Goal: Communication & Community: Answer question/provide support

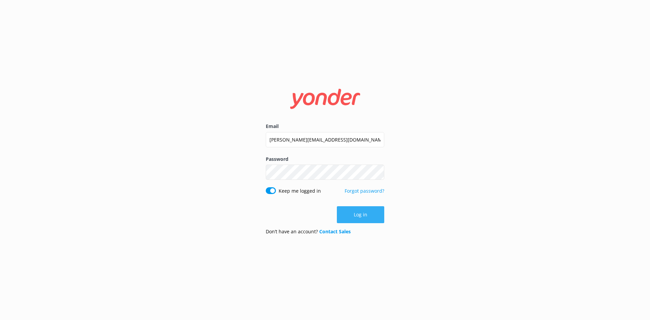
click at [365, 217] on button "Log in" at bounding box center [360, 214] width 47 height 17
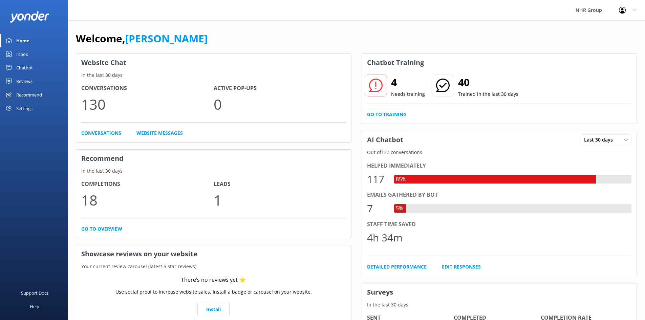
click at [24, 52] on div "Inbox" at bounding box center [22, 54] width 12 height 14
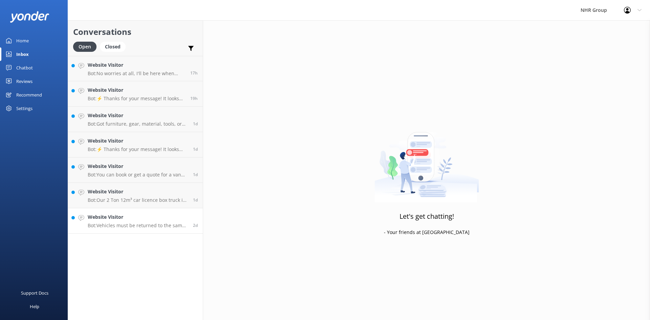
click at [130, 222] on div "Website Visitor Bot: Vehicles must be returned to the same location they were p…" at bounding box center [138, 220] width 100 height 15
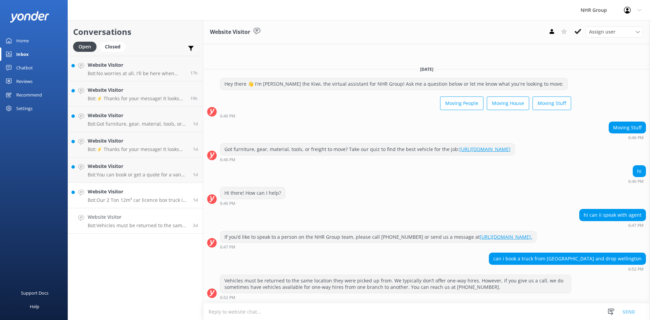
click at [112, 195] on h4 "Website Visitor" at bounding box center [138, 191] width 100 height 7
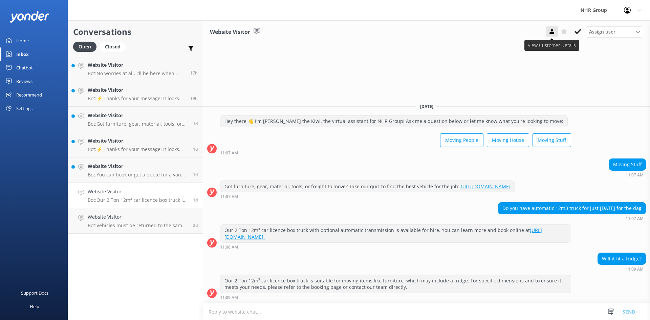
click at [551, 35] on icon at bounding box center [551, 31] width 7 height 7
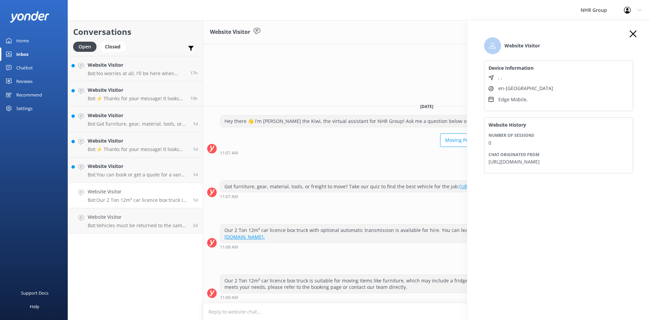
click at [631, 34] on icon at bounding box center [632, 33] width 7 height 7
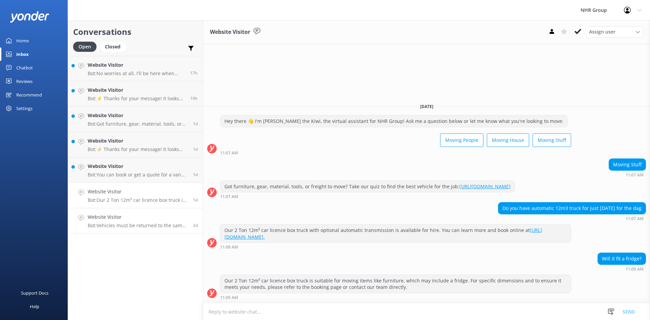
click at [105, 221] on div "Website Visitor Bot: Vehicles must be returned to the same location they were p…" at bounding box center [138, 220] width 100 height 15
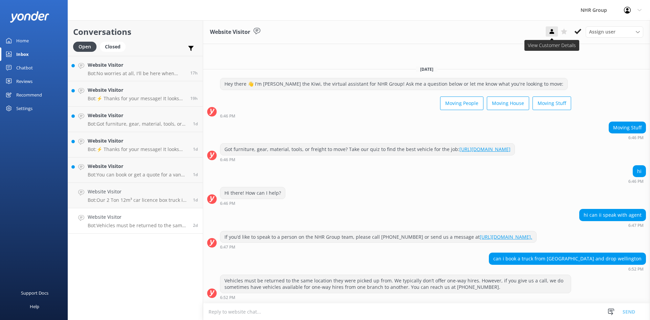
click at [554, 32] on icon at bounding box center [551, 31] width 7 height 7
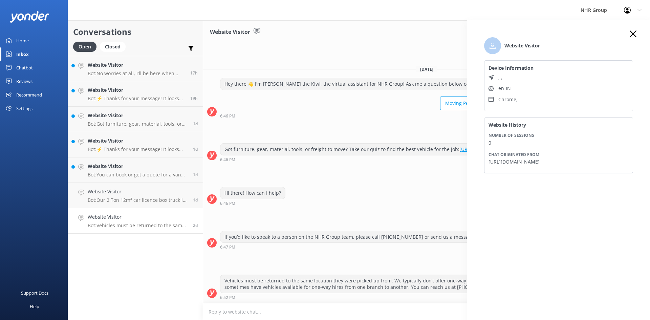
click at [633, 32] on icon at bounding box center [632, 33] width 7 height 7
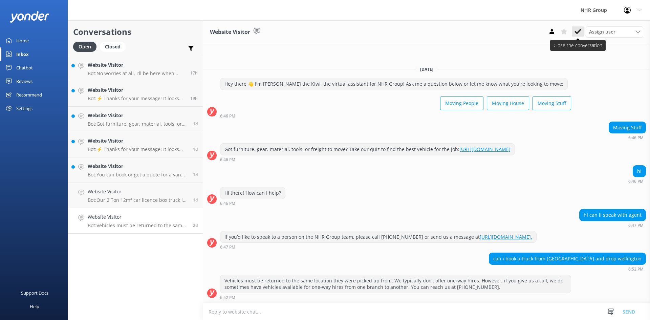
click at [576, 31] on icon at bounding box center [577, 31] width 7 height 7
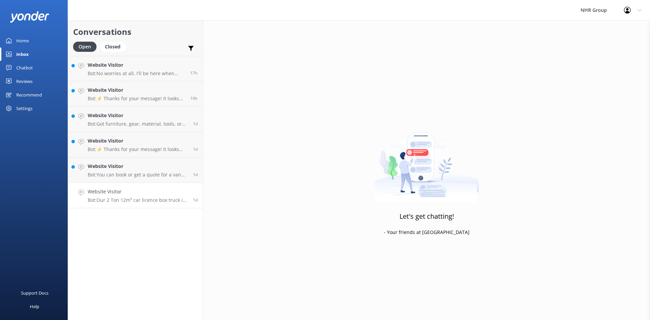
click at [124, 195] on h4 "Website Visitor" at bounding box center [138, 191] width 100 height 7
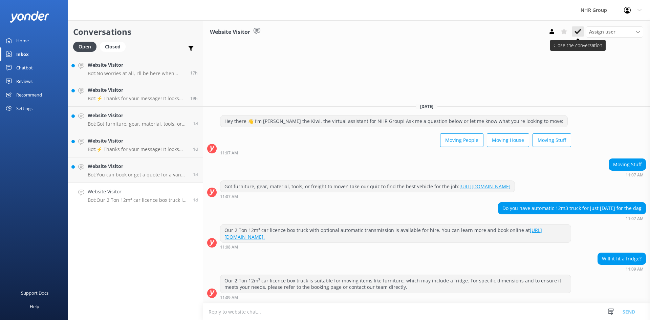
click at [580, 29] on icon at bounding box center [577, 31] width 7 height 7
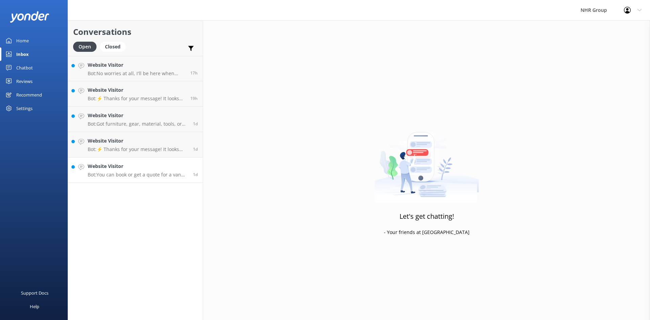
click at [123, 176] on p "Bot: You can book or get a quote for a van rental online at https://nhrgroup.co…" at bounding box center [138, 175] width 100 height 6
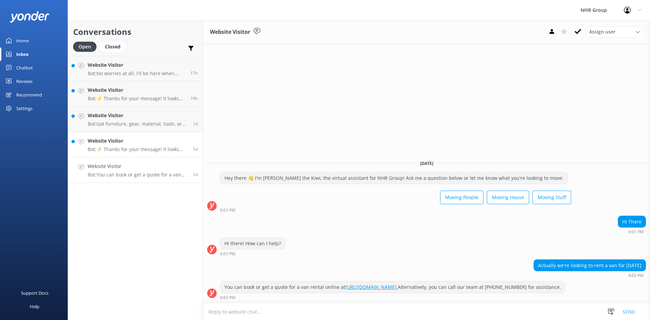
click at [113, 157] on link "Website Visitor Bot: ⚡ Thanks for your message! It looks like this one might be…" at bounding box center [135, 144] width 135 height 25
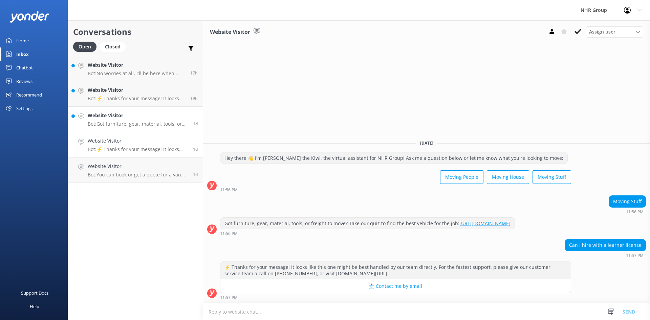
click at [119, 125] on p "Bot: Got furniture, gear, material, tools, or freight to move? Take our quiz to…" at bounding box center [138, 124] width 100 height 6
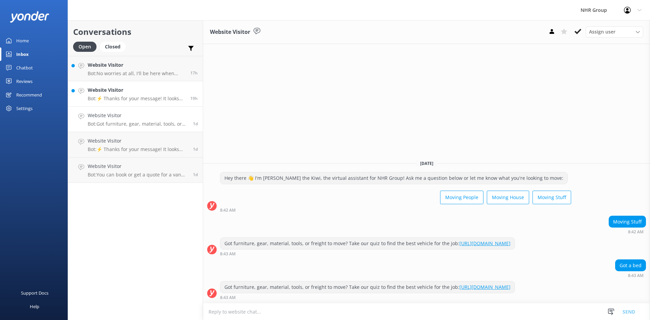
click at [126, 91] on h4 "Website Visitor" at bounding box center [136, 89] width 97 height 7
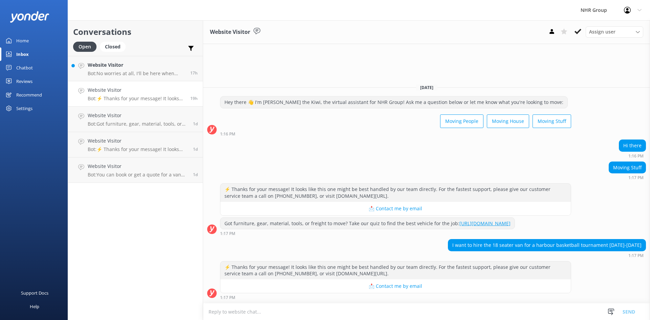
click at [547, 37] on div "Assign user Joe Colab Connects Ana Tuala Damian NHR Group" at bounding box center [594, 31] width 97 height 11
click at [548, 35] on button at bounding box center [552, 31] width 12 height 10
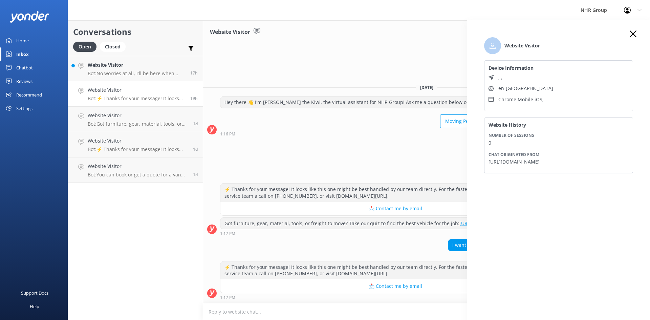
click at [635, 33] on icon at bounding box center [632, 33] width 7 height 7
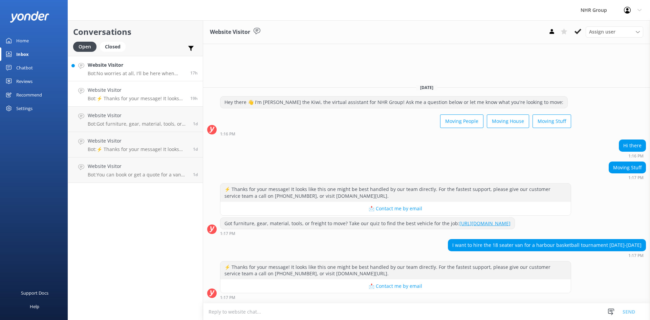
click at [128, 73] on p "Bot: No worries at all, I'll be here when you're ready!" at bounding box center [136, 73] width 97 height 6
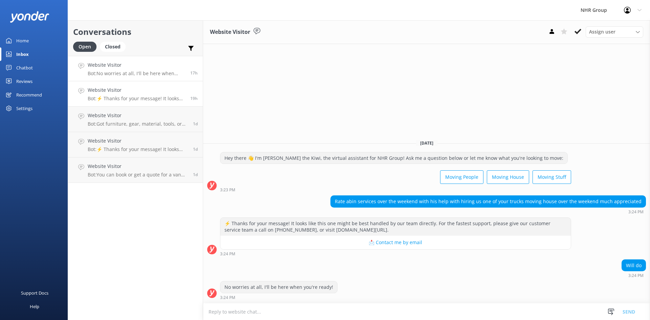
click at [133, 94] on div "Website Visitor Bot: ⚡ Thanks for your message! It looks like this one might be…" at bounding box center [136, 93] width 97 height 15
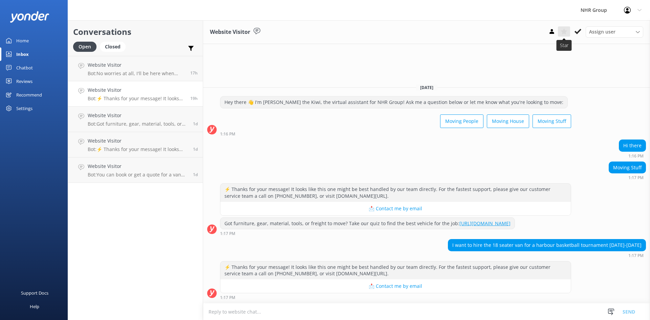
click at [566, 30] on icon at bounding box center [563, 31] width 7 height 7
click at [144, 72] on p "Bot: No worries at all, I'll be here when you're ready!" at bounding box center [136, 73] width 97 height 6
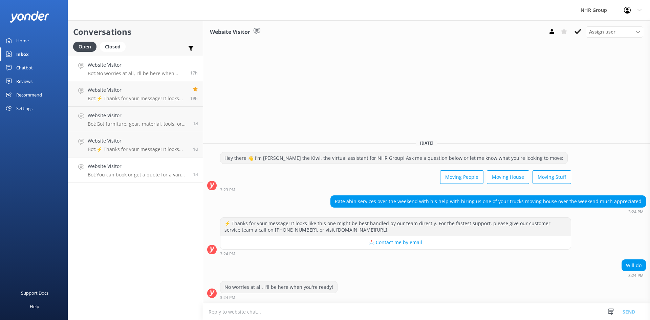
click at [129, 165] on h4 "Website Visitor" at bounding box center [138, 165] width 100 height 7
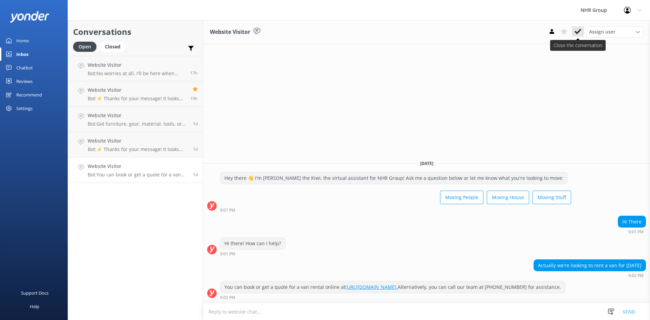
click at [577, 30] on icon at bounding box center [577, 31] width 7 height 7
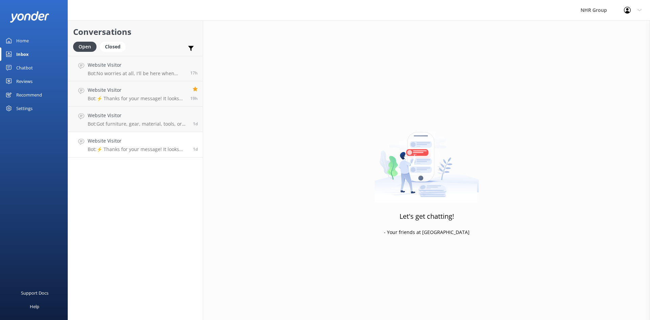
click at [146, 148] on p "Bot: ⚡ Thanks for your message! It looks like this one might be best handled by…" at bounding box center [138, 149] width 100 height 6
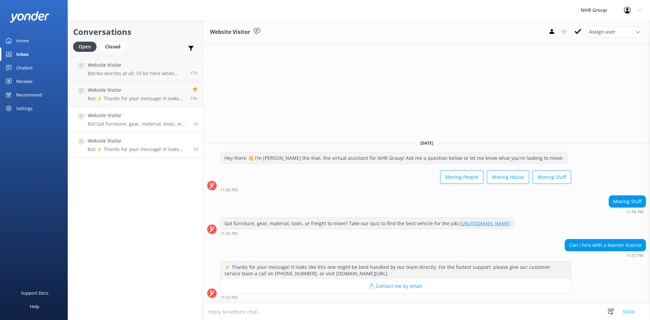
click at [137, 114] on h4 "Website Visitor" at bounding box center [138, 115] width 100 height 7
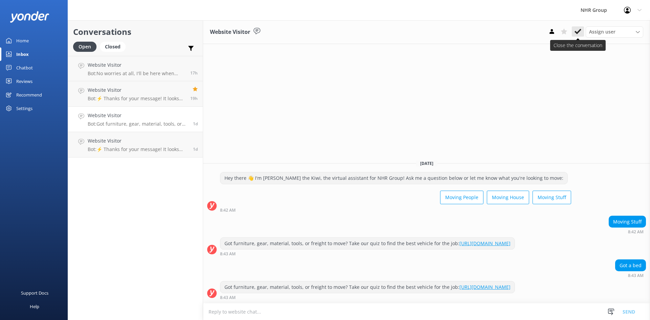
click at [578, 32] on use at bounding box center [577, 31] width 7 height 5
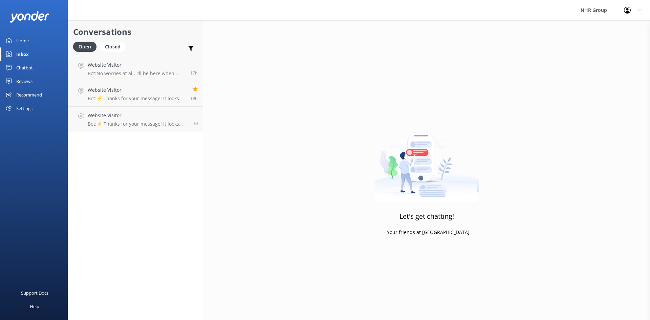
click at [27, 41] on div "Home" at bounding box center [22, 41] width 13 height 14
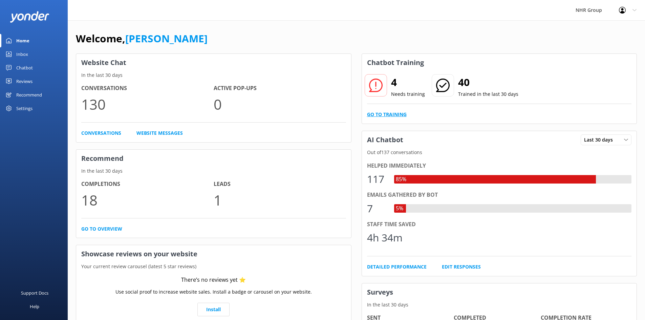
click at [390, 115] on link "Go to Training" at bounding box center [387, 114] width 40 height 7
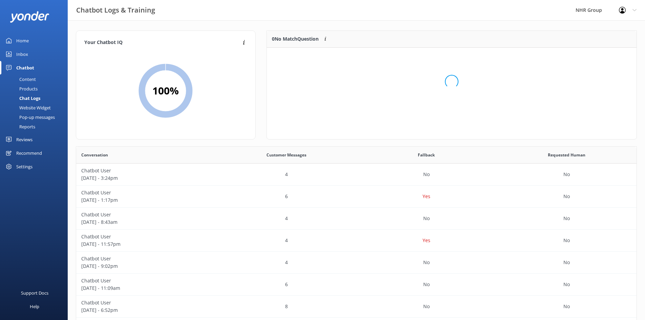
scroll to position [5, 5]
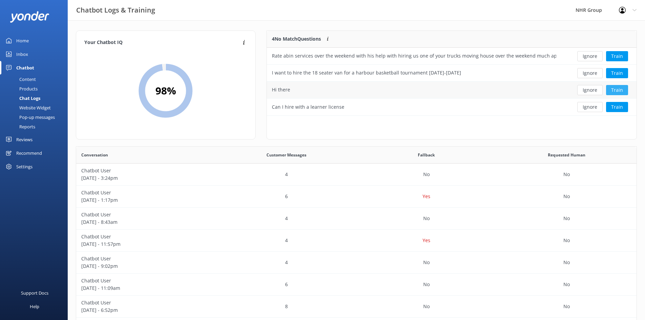
click at [616, 87] on button "Train" at bounding box center [617, 90] width 22 height 10
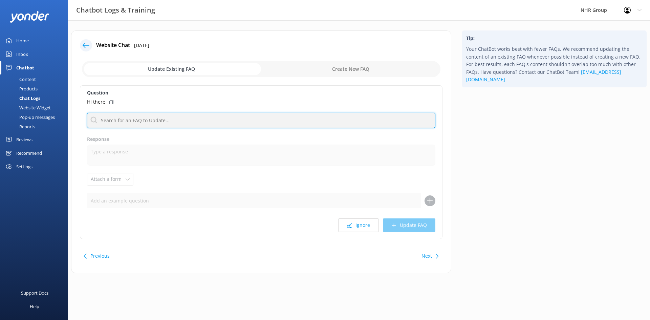
click at [126, 118] on input "text" at bounding box center [261, 120] width 348 height 15
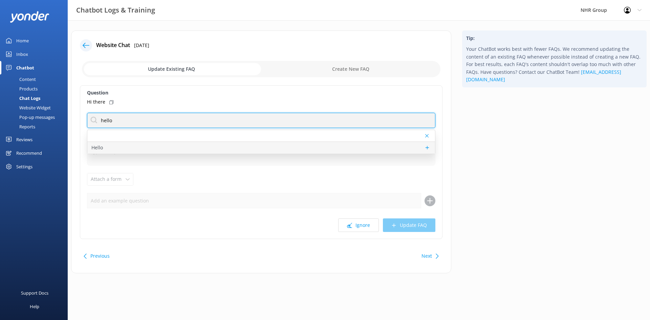
type input "hello"
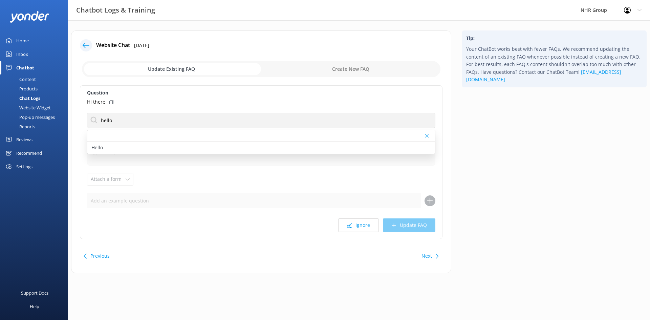
click at [97, 146] on p "Hello" at bounding box center [97, 147] width 12 height 7
type textarea "Hi there! How can I help?"
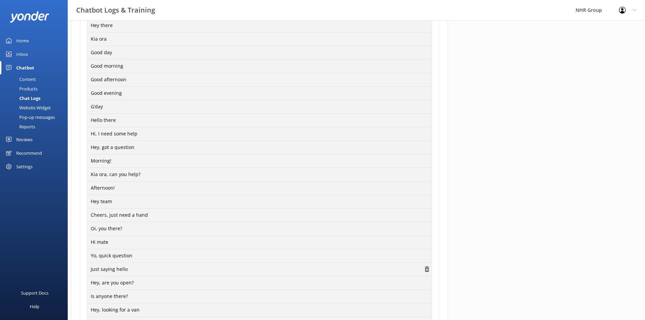
scroll to position [298, 0]
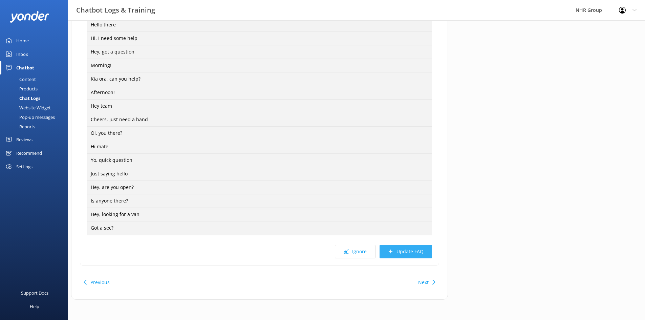
click at [398, 256] on button "Update FAQ" at bounding box center [405, 252] width 52 height 14
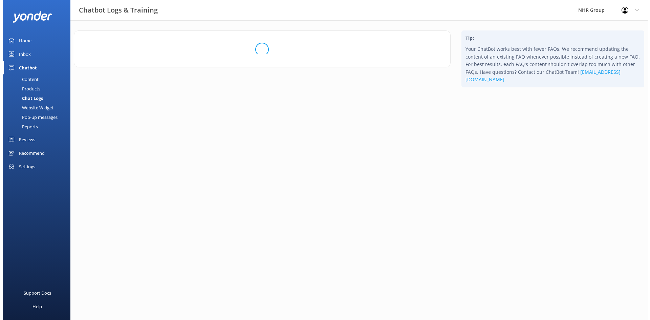
scroll to position [0, 0]
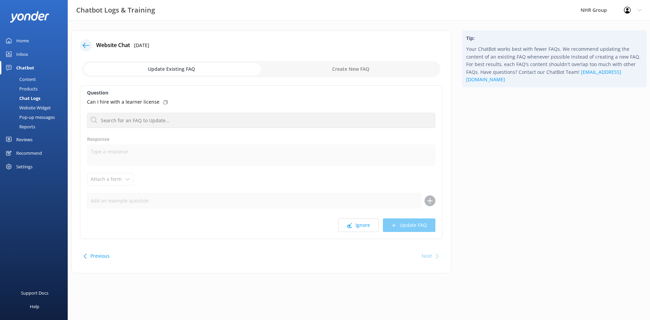
click at [91, 253] on button "Previous" at bounding box center [99, 256] width 19 height 14
click at [439, 258] on icon at bounding box center [437, 255] width 5 height 5
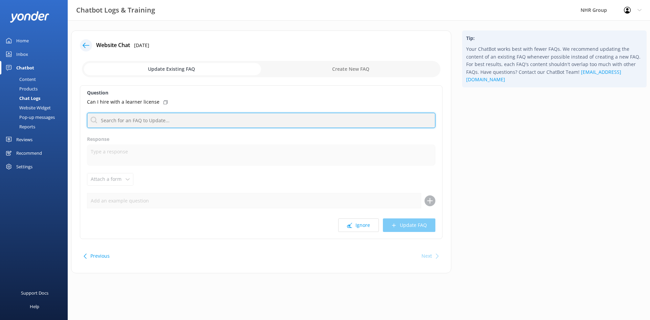
click at [147, 123] on input "text" at bounding box center [261, 120] width 348 height 15
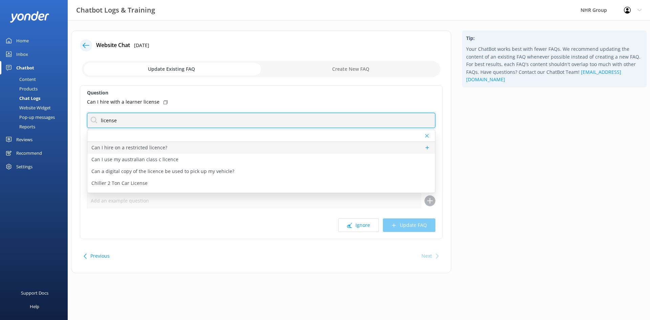
type input "license"
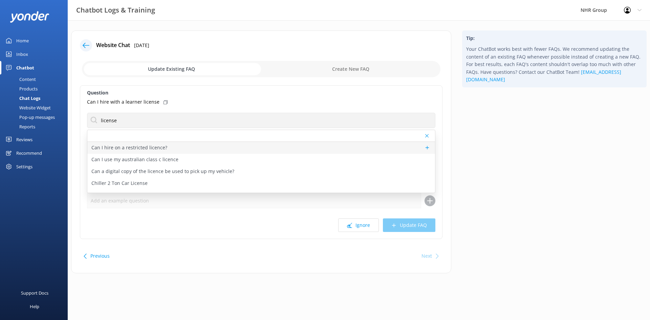
click at [176, 150] on div "Can I hire on a restricted licence?" at bounding box center [261, 148] width 348 height 12
type textarea "You can hire on a restricted licence if you're over 21, as long as you follow a…"
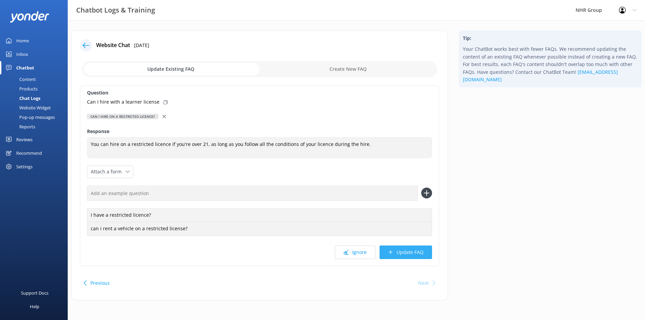
click at [403, 253] on button "Update FAQ" at bounding box center [405, 252] width 52 height 14
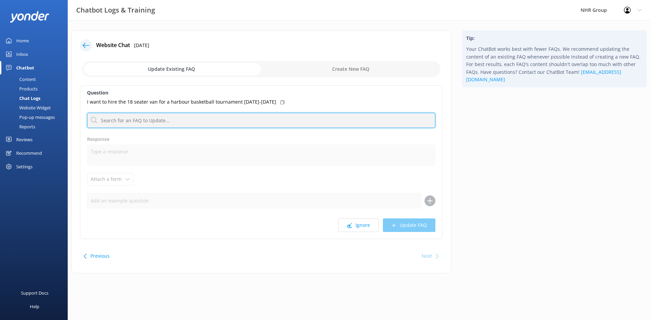
click at [135, 124] on input "text" at bounding box center [261, 120] width 348 height 15
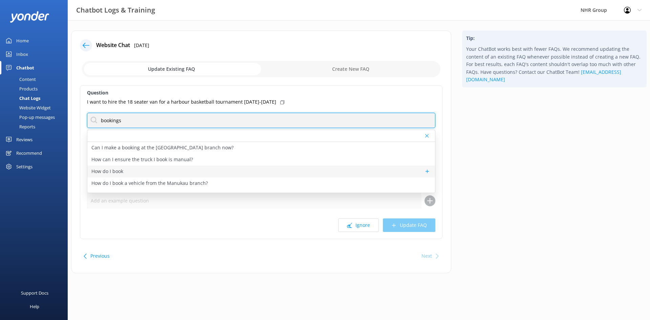
type input "bookings"
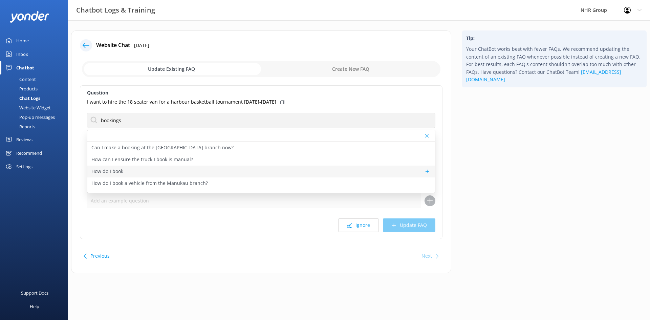
click at [127, 171] on div "How do I book" at bounding box center [261, 171] width 348 height 12
type textarea "You can book or get a quote online at https://nhrgroup.co.nz/rentals#cta . Alte…"
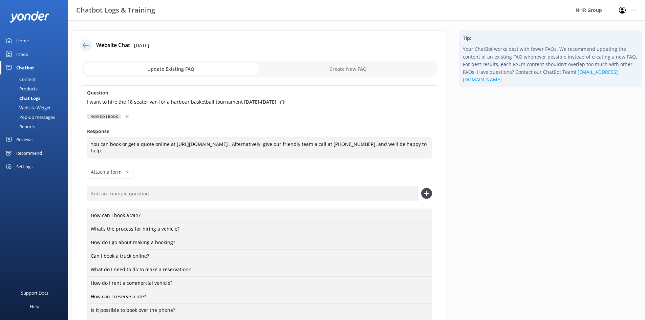
click at [125, 115] on icon at bounding box center [126, 116] width 3 height 3
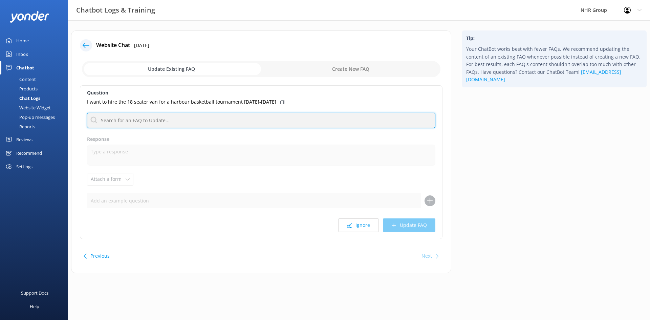
click at [125, 123] on input "text" at bounding box center [261, 120] width 348 height 15
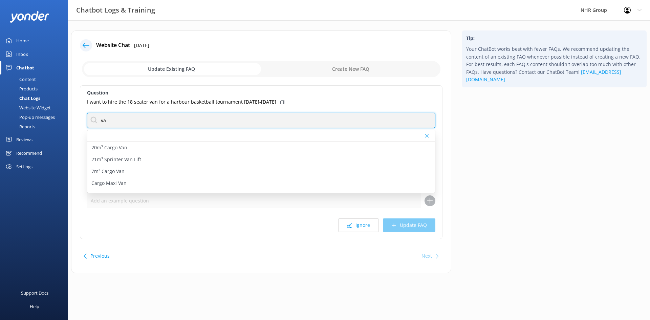
type input "v"
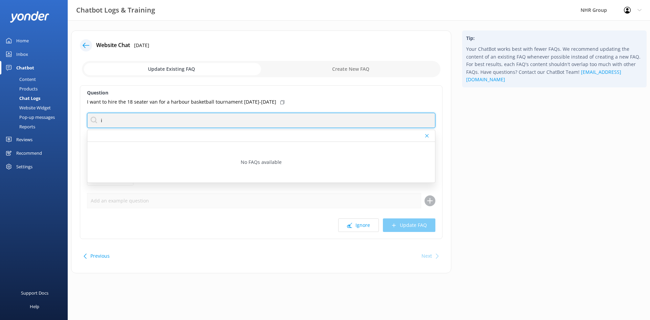
type input "i"
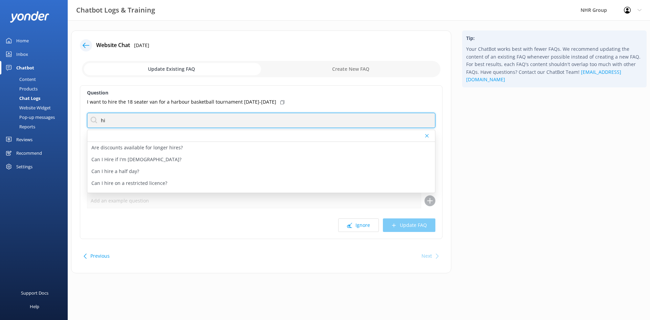
type input "h"
type input "hire"
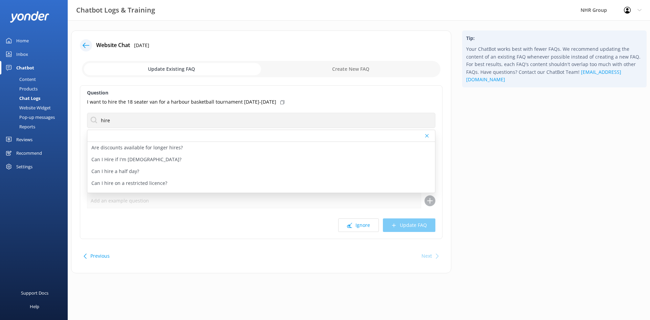
click at [280, 103] on icon at bounding box center [282, 102] width 4 height 4
click at [338, 66] on input "checkbox" at bounding box center [261, 69] width 358 height 16
checkbox input "true"
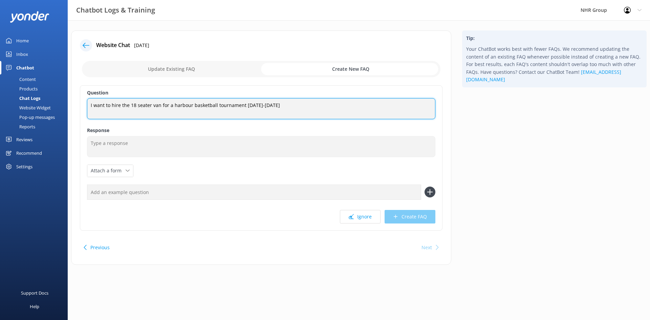
drag, startPoint x: 284, startPoint y: 105, endPoint x: 165, endPoint y: 129, distance: 120.9
click at [172, 121] on div "Question I want to hire the 18 seater van for a harbour basketball tournament s…" at bounding box center [261, 157] width 362 height 145
type textarea "I want to hire the 18 seater van"
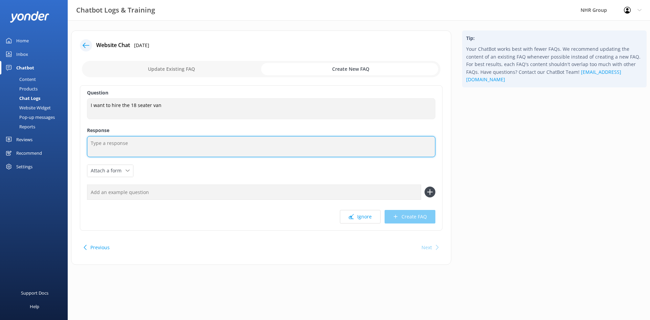
click at [146, 146] on textarea at bounding box center [261, 146] width 348 height 21
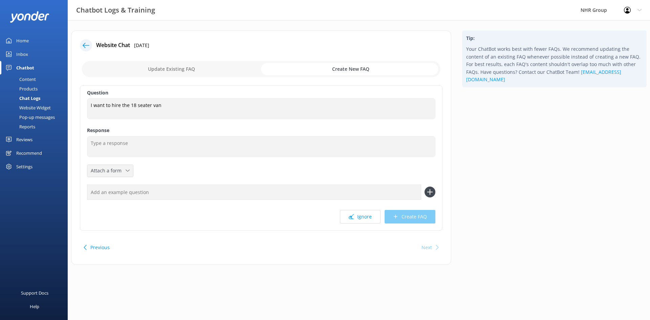
click at [126, 169] on icon at bounding box center [128, 171] width 4 height 4
click at [120, 185] on div "Leave contact details" at bounding box center [111, 185] width 41 height 7
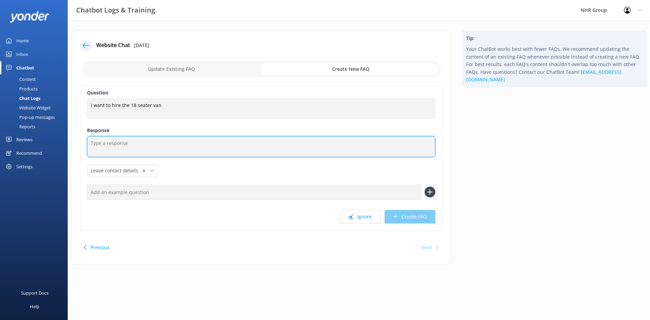
click at [113, 147] on textarea at bounding box center [261, 146] width 348 height 21
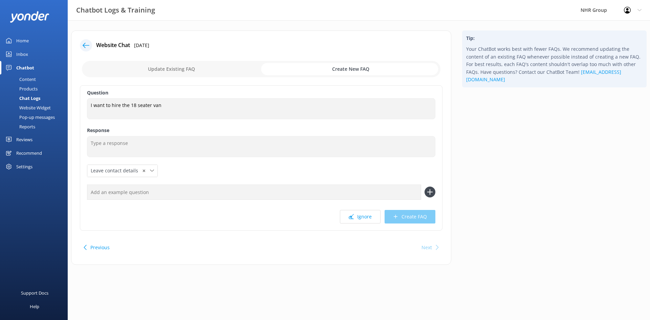
click at [187, 63] on input "checkbox" at bounding box center [261, 69] width 358 height 16
checkbox input "false"
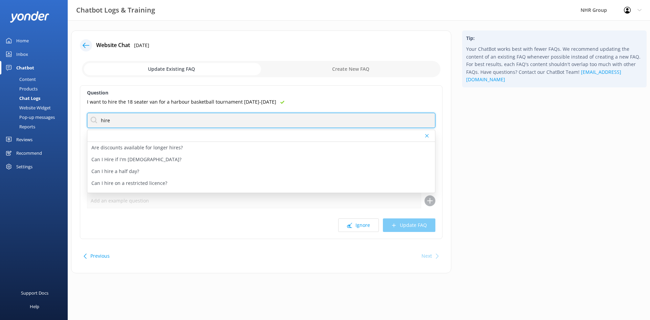
drag, startPoint x: 119, startPoint y: 115, endPoint x: 74, endPoint y: 125, distance: 45.7
click at [74, 125] on div "Website Chat 17th Aug 2025 Update Existing FAQ Create New FAQ Question I want t…" at bounding box center [261, 151] width 380 height 243
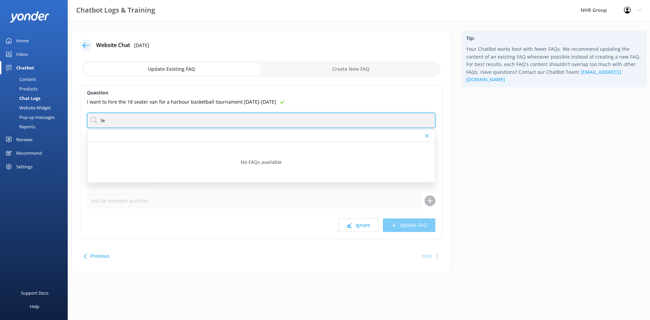
type input "l"
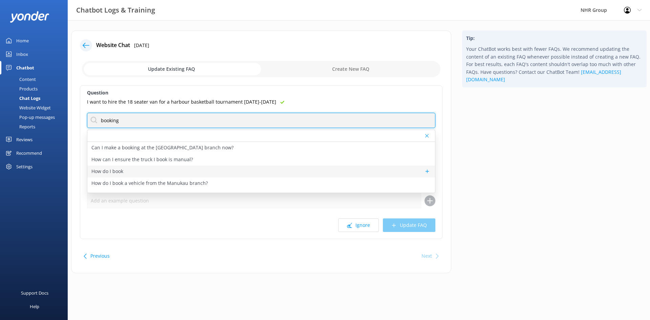
type input "booking"
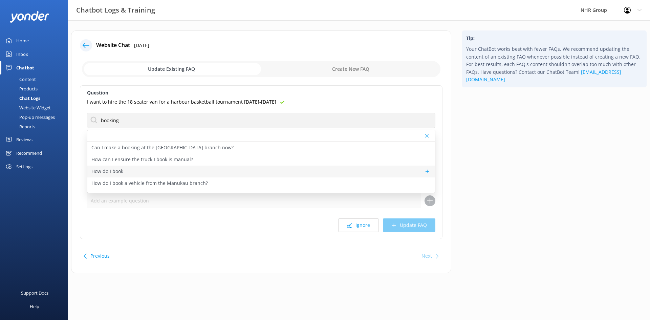
click at [129, 170] on div "How do I book" at bounding box center [261, 171] width 348 height 12
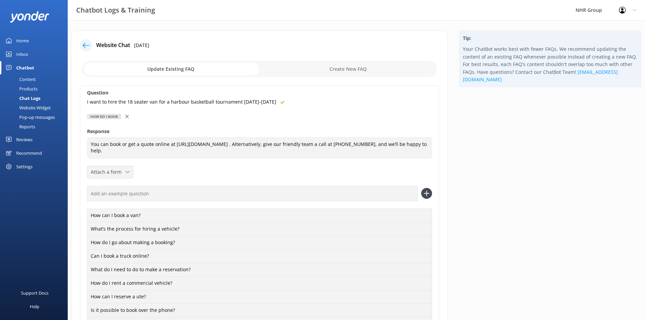
click at [128, 170] on icon at bounding box center [128, 172] width 4 height 4
click at [122, 191] on link "Leave contact details" at bounding box center [118, 187] width 60 height 14
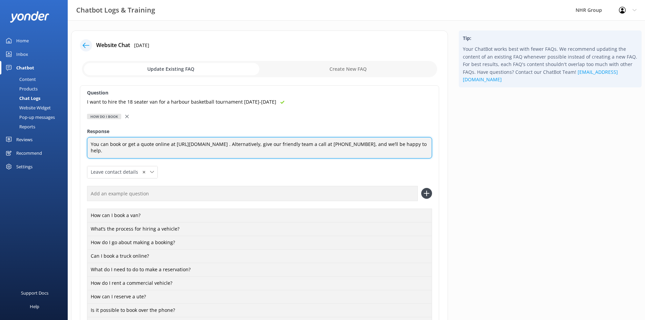
click at [111, 153] on textarea "You can book or get a quote online at https://nhrgroup.co.nz/rentals#cta . Alte…" at bounding box center [259, 147] width 345 height 21
click at [383, 145] on textarea "You can book or get a quote online at https://nhrgroup.co.nz/rentals#cta . Alte…" at bounding box center [259, 147] width 345 height 21
type textarea "You can book or get a quote online at https://nhrgroup.co.nz/rentals#cta . Alte…"
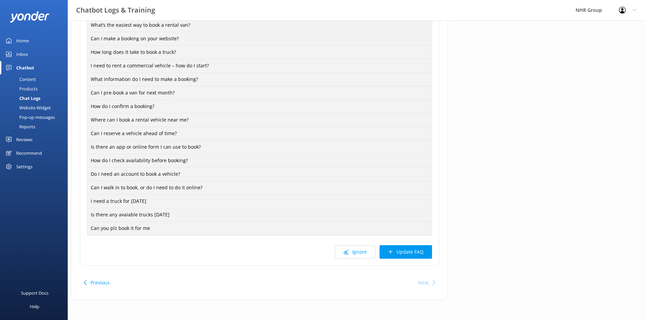
scroll to position [312, 0]
click at [410, 251] on button "Update FAQ" at bounding box center [405, 252] width 52 height 14
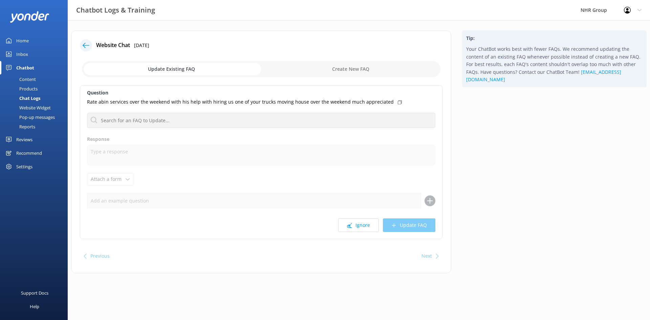
click at [398, 102] on icon at bounding box center [400, 102] width 4 height 4
click at [337, 65] on input "checkbox" at bounding box center [261, 69] width 358 height 16
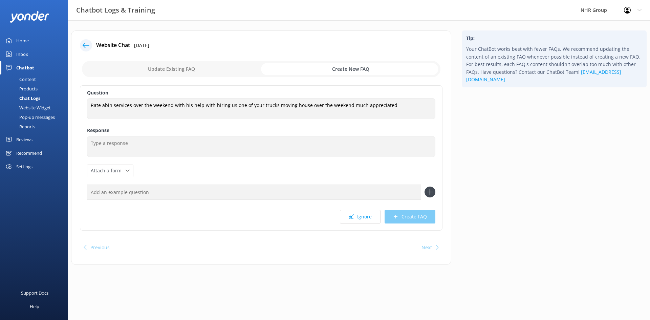
click at [165, 72] on input "checkbox" at bounding box center [261, 69] width 358 height 16
checkbox input "false"
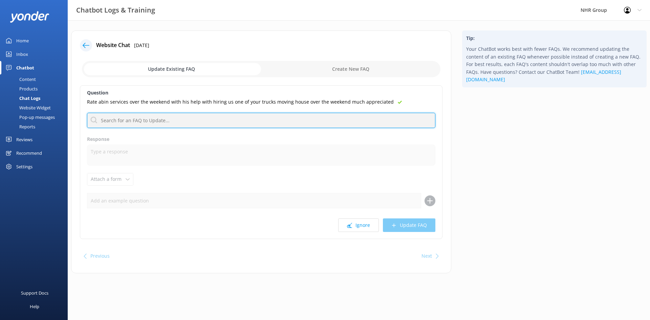
click at [135, 123] on input "text" at bounding box center [261, 120] width 348 height 15
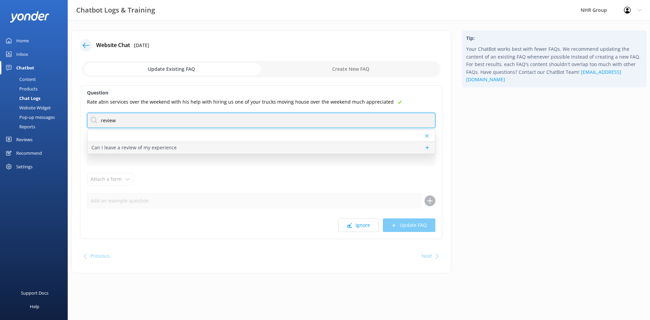
type input "review"
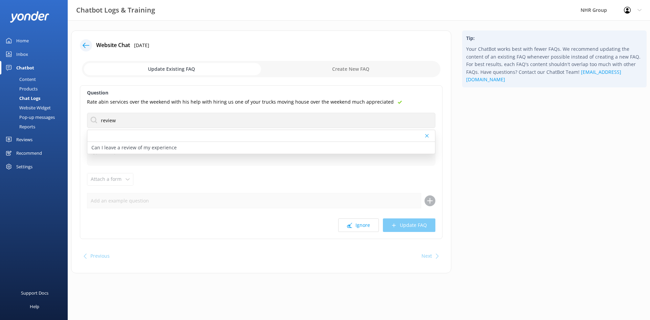
click at [136, 150] on p "Can I leave a review of my experience" at bounding box center [133, 147] width 85 height 7
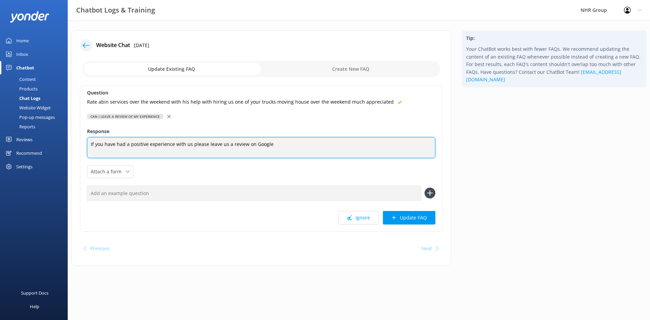
drag, startPoint x: 281, startPoint y: 145, endPoint x: 67, endPoint y: 139, distance: 214.3
click at [67, 139] on div "Chatbot Logs & Training NHR Group Profile Settings Logout Home Inbox Chatbot Co…" at bounding box center [325, 153] width 650 height 266
click at [277, 139] on textarea "If you have had a positive experience with us please leave us a review on Google" at bounding box center [261, 147] width 348 height 21
drag, startPoint x: 282, startPoint y: 144, endPoint x: 75, endPoint y: 126, distance: 207.9
click at [74, 135] on div "Website Chat 17th Aug 2025 Update Existing FAQ Create New FAQ Question Rate abi…" at bounding box center [261, 147] width 380 height 235
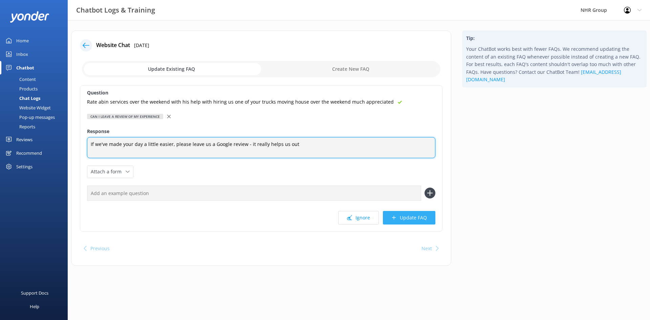
type textarea "If we've made your day a little easier, please leave us a Google review - it re…"
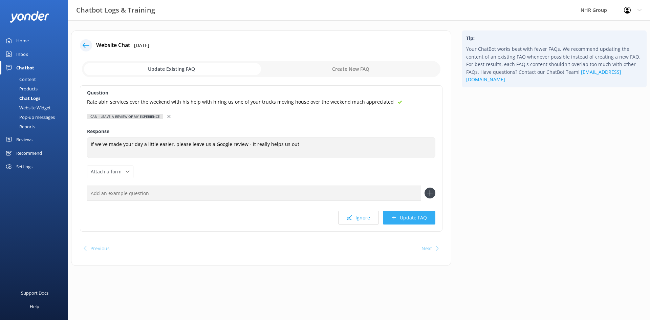
click at [420, 217] on button "Update FAQ" at bounding box center [409, 218] width 52 height 14
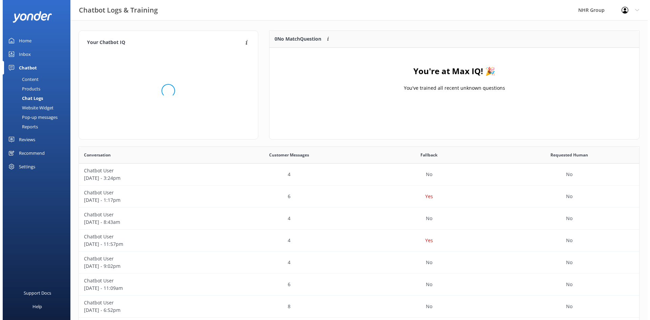
scroll to position [80, 364]
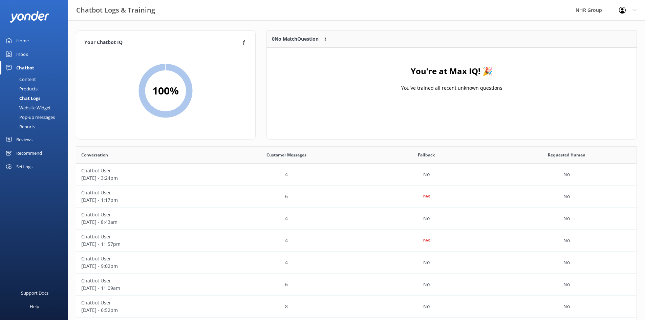
click at [22, 57] on div "Inbox" at bounding box center [22, 54] width 12 height 14
